Goal: Find specific page/section: Find specific page/section

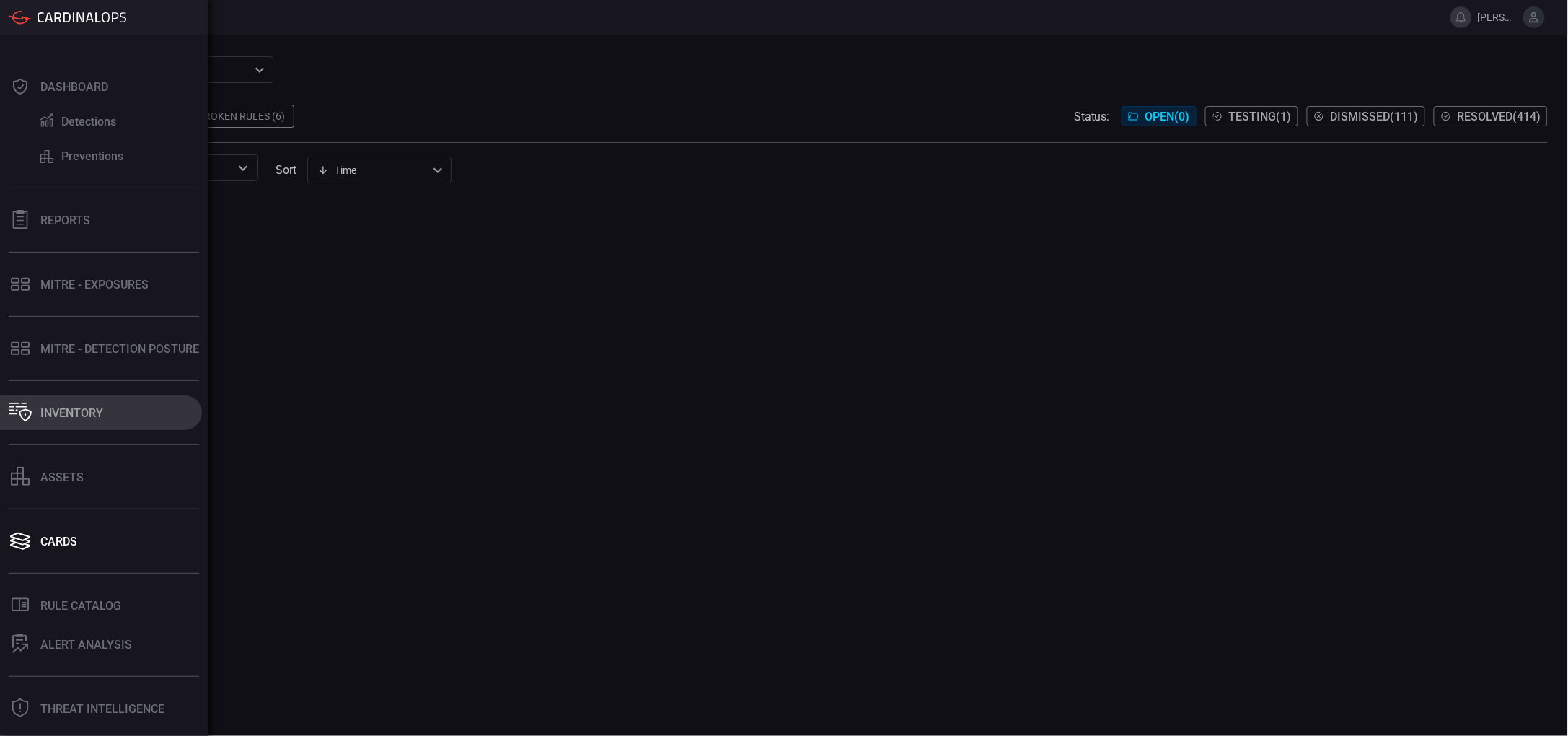
click at [80, 416] on div "Inventory" at bounding box center [71, 413] width 62 height 14
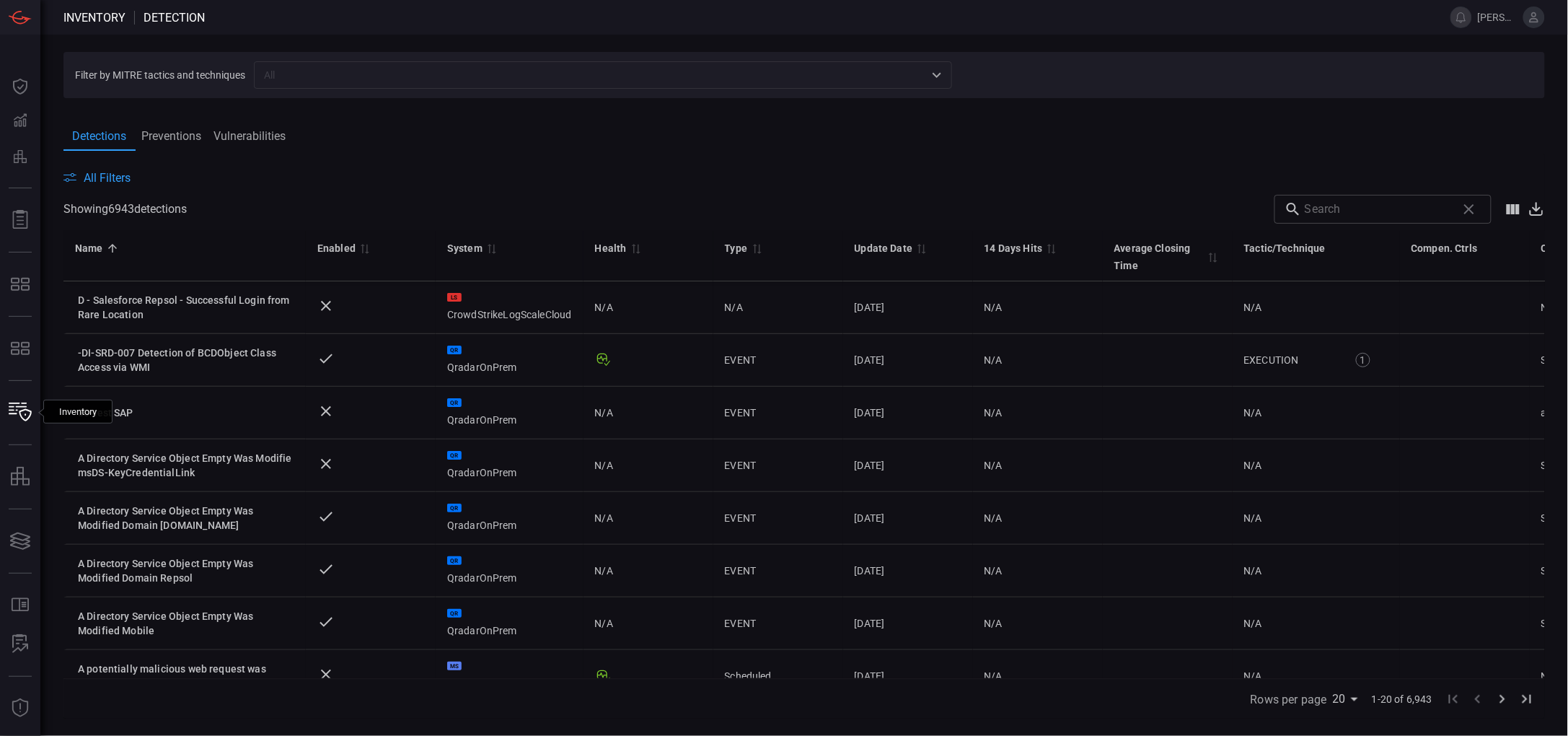
click at [324, 83] on input "text" at bounding box center [591, 75] width 666 height 18
click at [1357, 150] on div "Detections Preventions Vulnerabilities" at bounding box center [804, 136] width 1482 height 30
click at [1358, 215] on input "text" at bounding box center [1378, 209] width 146 height 29
paste input "IE Security Features Disabled"
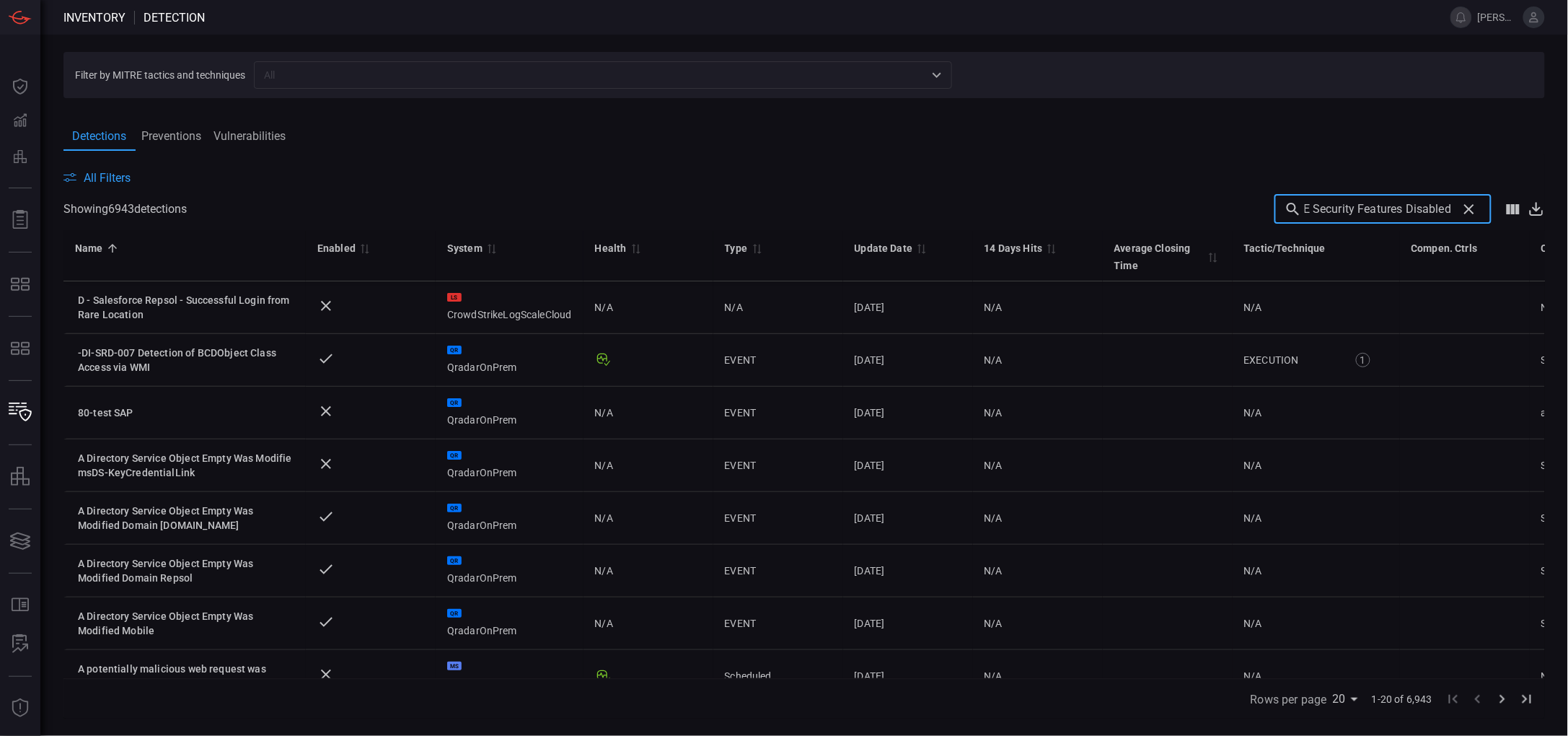
type input "IE Security Features Disabled"
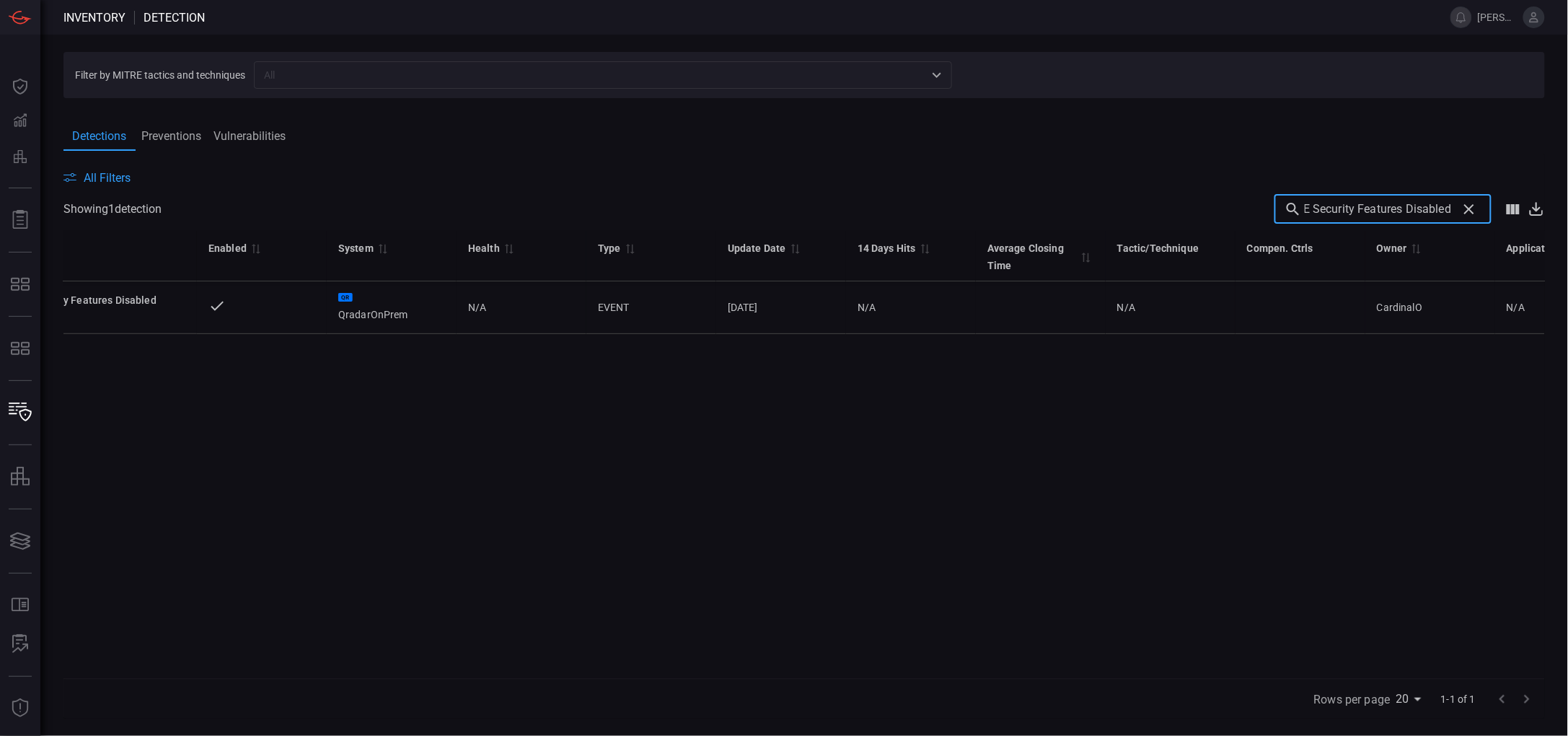
scroll to position [0, 447]
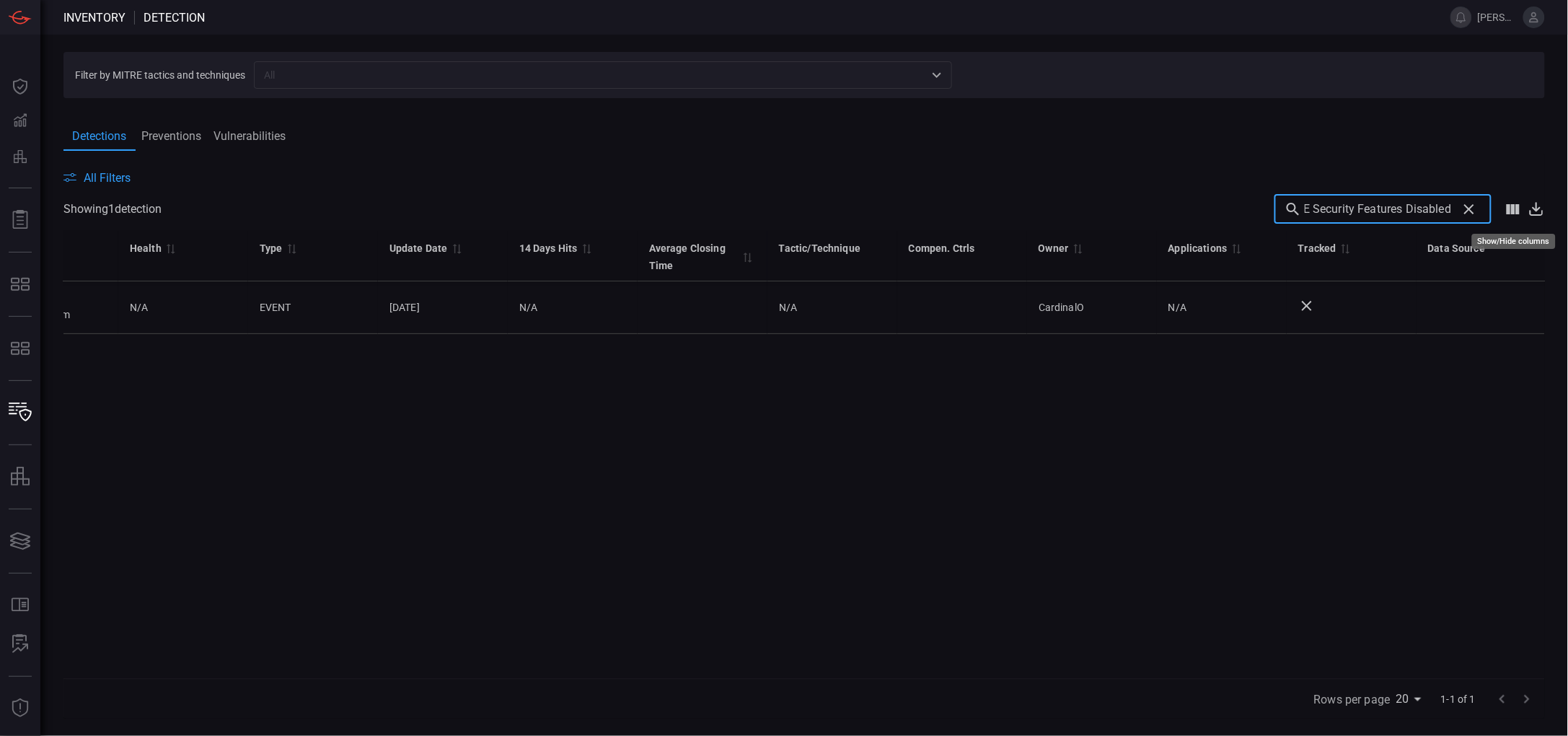
click at [1512, 209] on icon "Show/Hide columns" at bounding box center [1514, 209] width 13 height 10
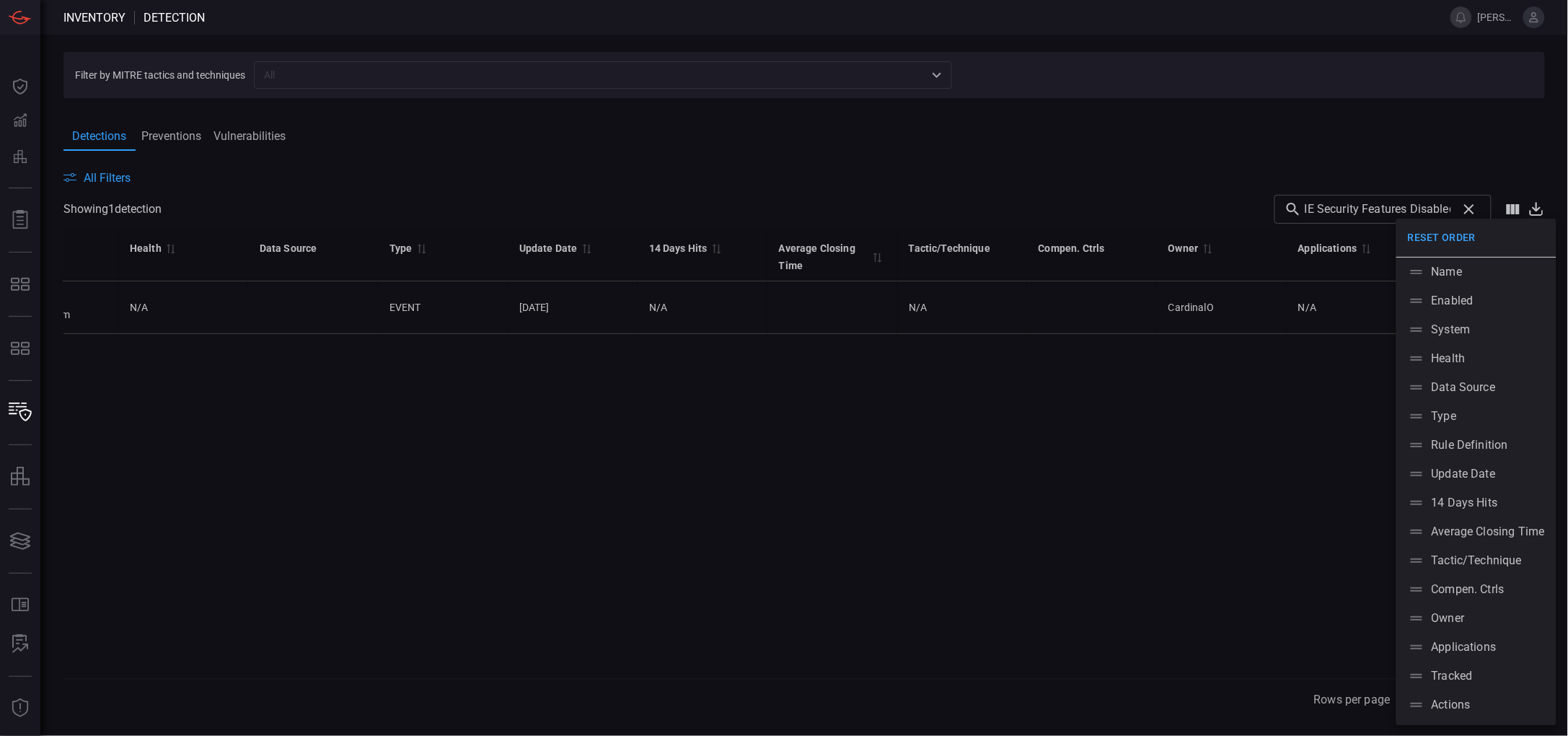
drag, startPoint x: 948, startPoint y: 669, endPoint x: 375, endPoint y: 654, distance: 573.2
click at [369, 654] on div at bounding box center [784, 368] width 1568 height 736
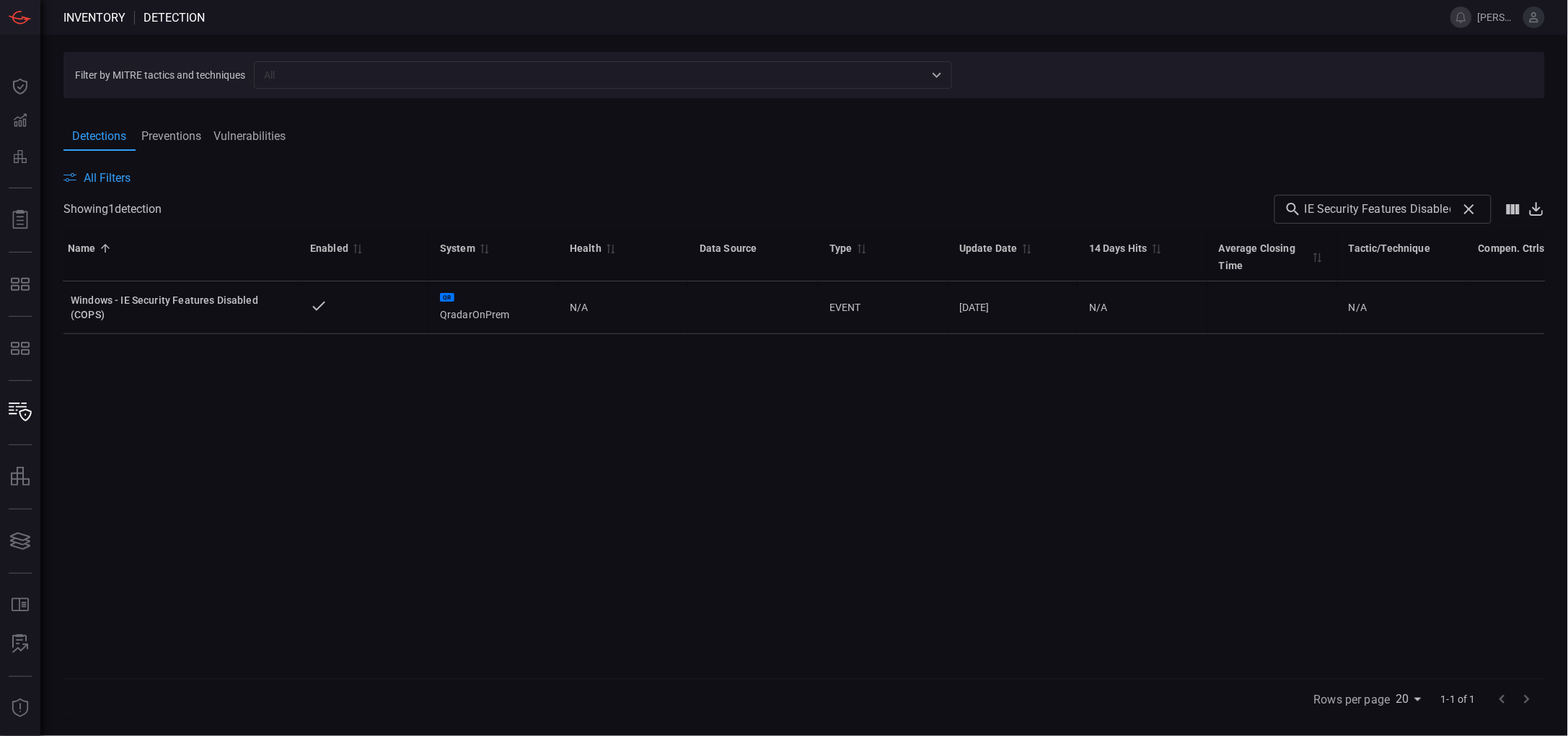
scroll to position [0, 5]
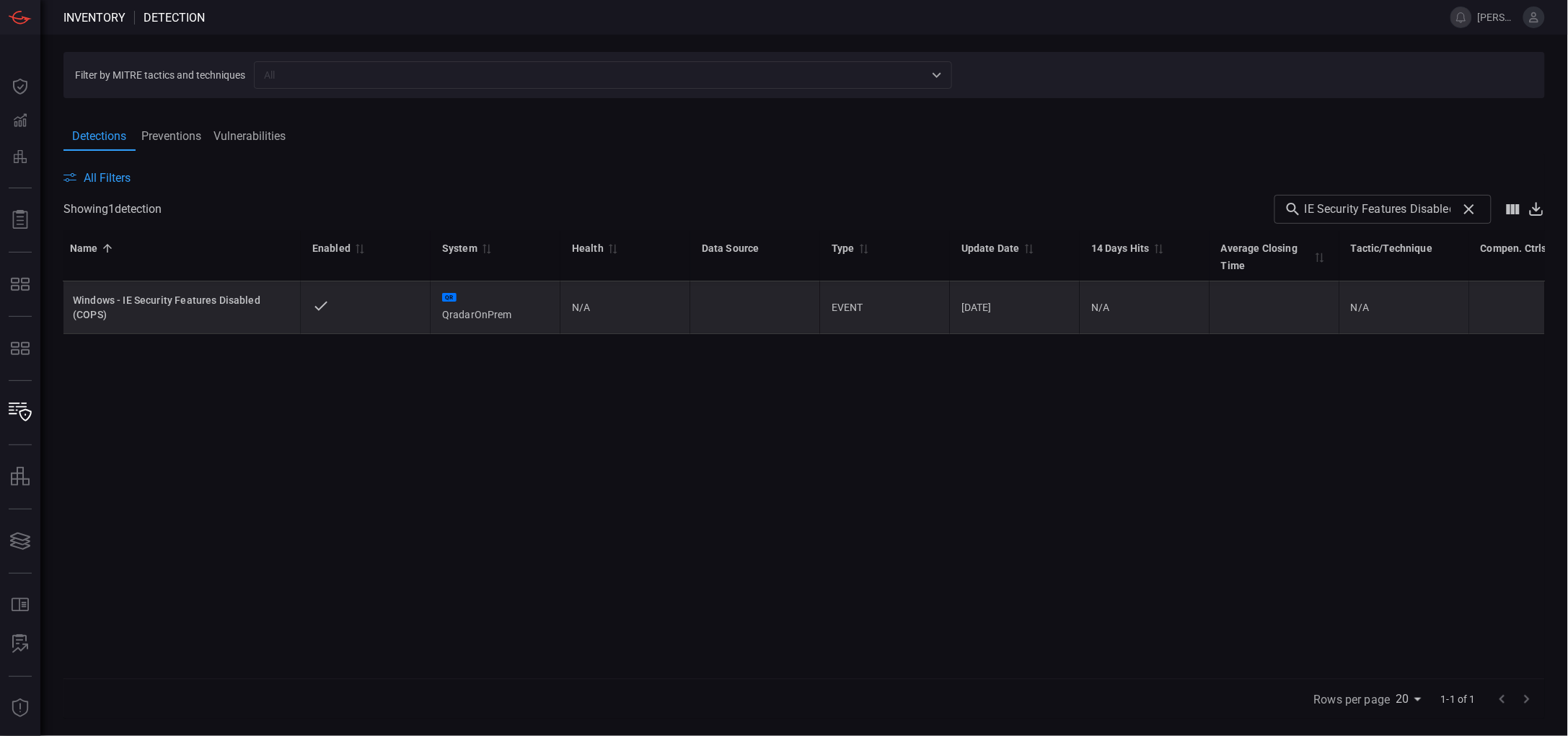
click at [177, 323] on td "Windows - IE Security Features Disabled (COPS)" at bounding box center [179, 308] width 242 height 53
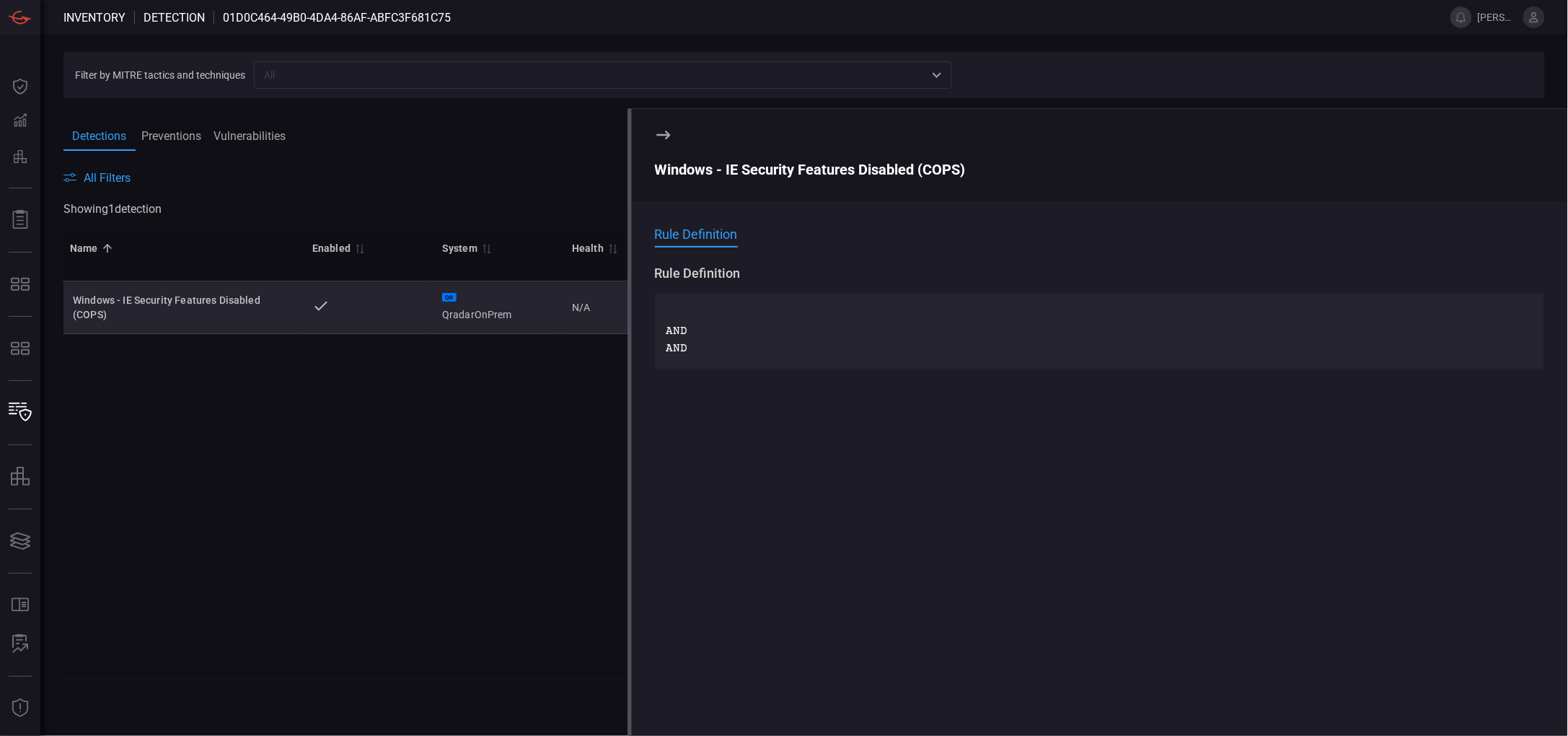
click at [458, 471] on div "Name 0 Enabled 0 System 0 Health 0 Data Source Type 0 Update Date 0 14 Days Hit…" at bounding box center [804, 455] width 1482 height 447
click at [662, 132] on icon at bounding box center [663, 135] width 17 height 17
